Goal: Task Accomplishment & Management: Manage account settings

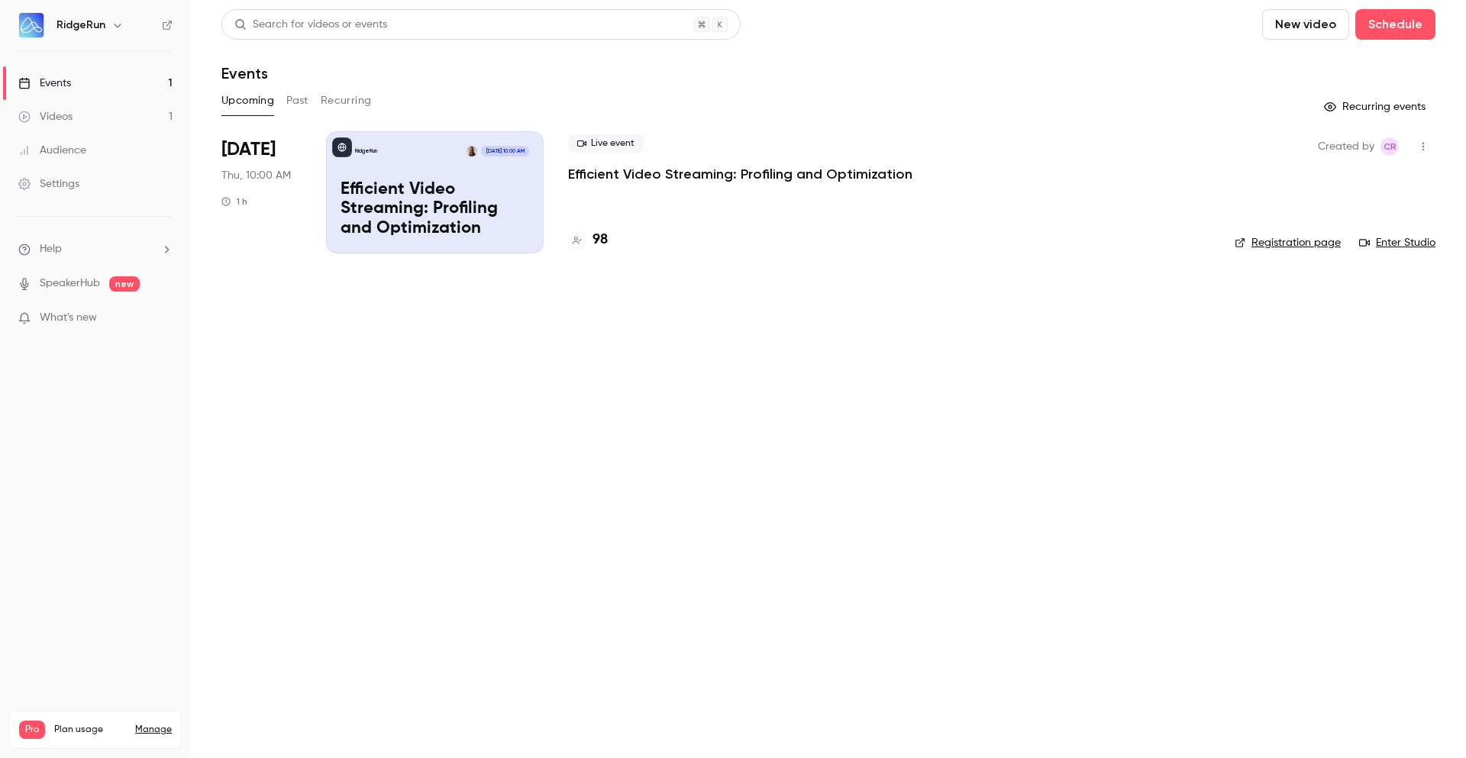
click at [705, 180] on p "Efficient Video Streaming: Profiling and Optimization" at bounding box center [740, 174] width 344 height 18
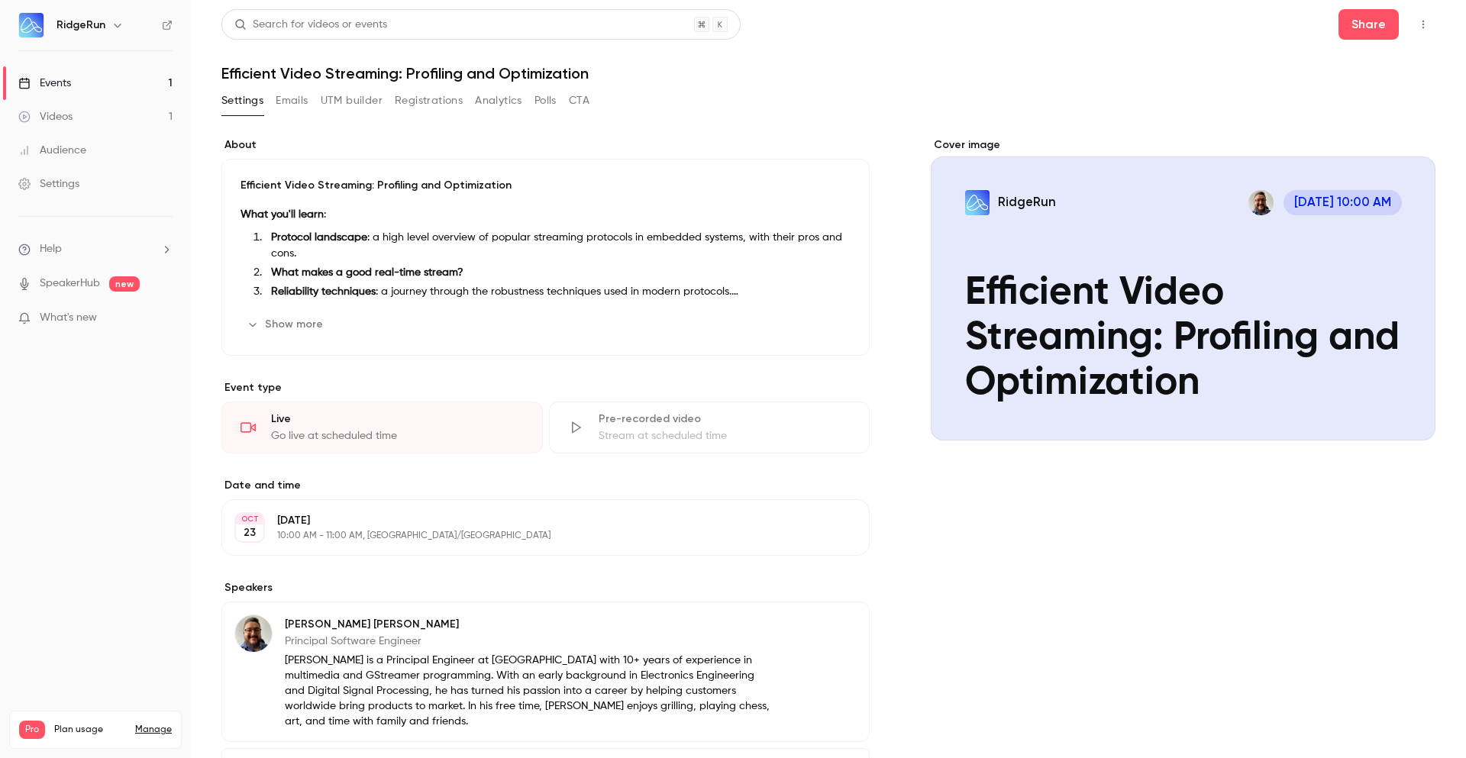
click at [420, 92] on button "Registrations" at bounding box center [429, 101] width 68 height 24
